Goal: Find specific page/section: Find specific page/section

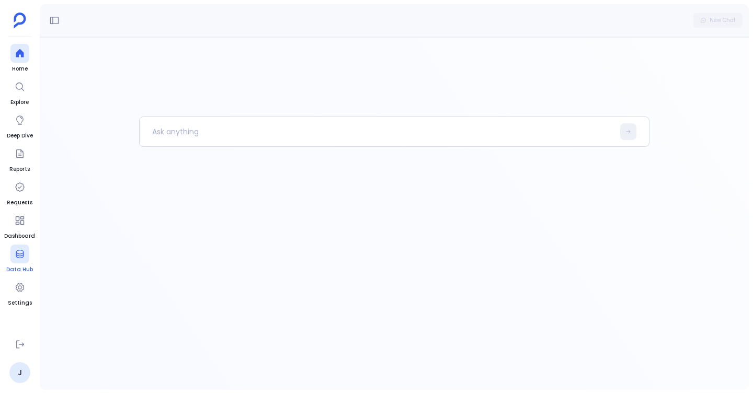
click at [19, 251] on icon at bounding box center [20, 254] width 10 height 10
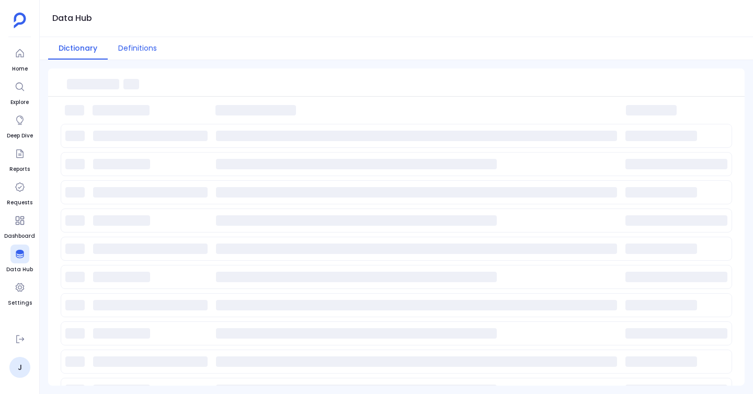
click at [125, 49] on button "Definitions" at bounding box center [138, 48] width 60 height 22
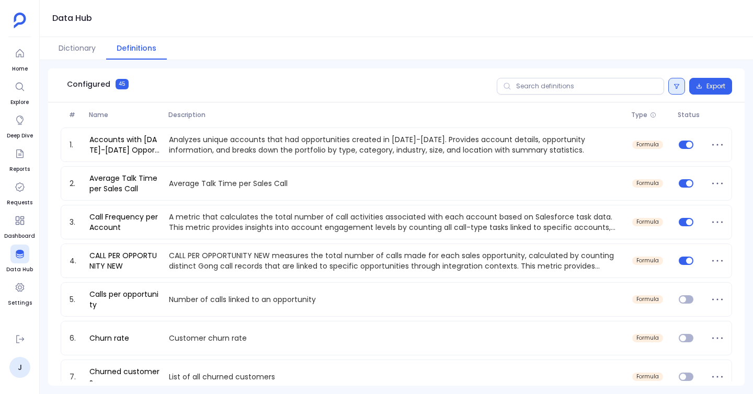
click at [679, 93] on button at bounding box center [677, 86] width 17 height 17
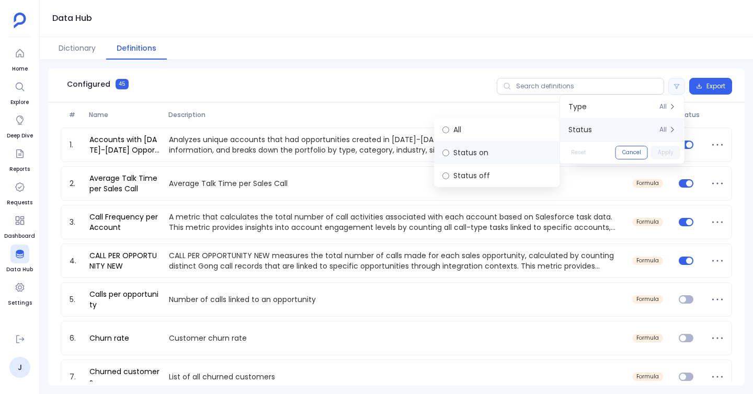
click at [472, 153] on label "Status on" at bounding box center [497, 152] width 126 height 23
click at [666, 148] on button "Apply" at bounding box center [665, 153] width 29 height 14
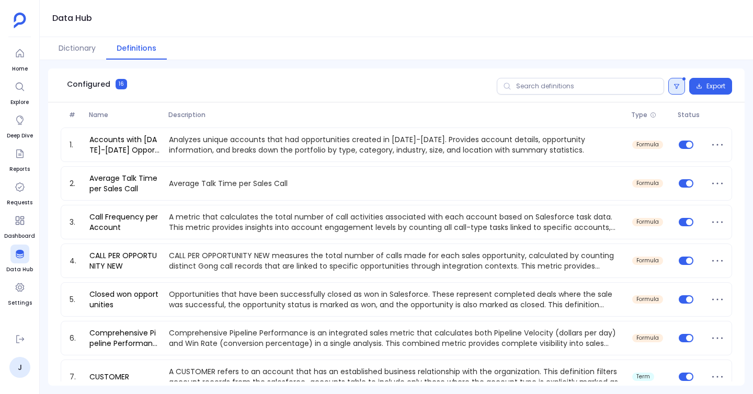
click at [673, 87] on button at bounding box center [677, 86] width 17 height 17
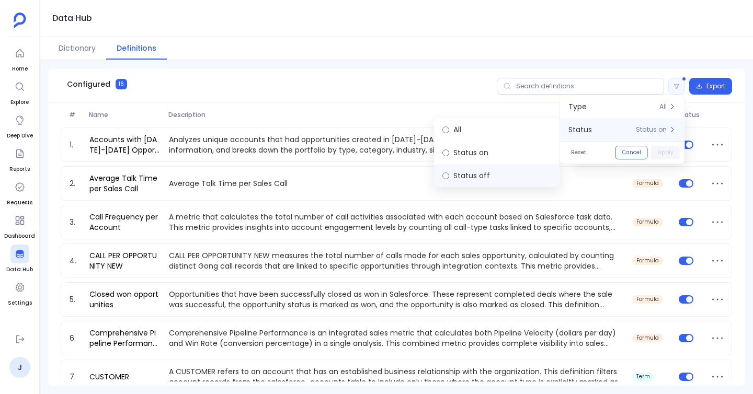
click at [498, 182] on label "Status off" at bounding box center [497, 175] width 126 height 23
click at [664, 150] on button "Apply" at bounding box center [665, 153] width 29 height 14
